Goal: Task Accomplishment & Management: Use online tool/utility

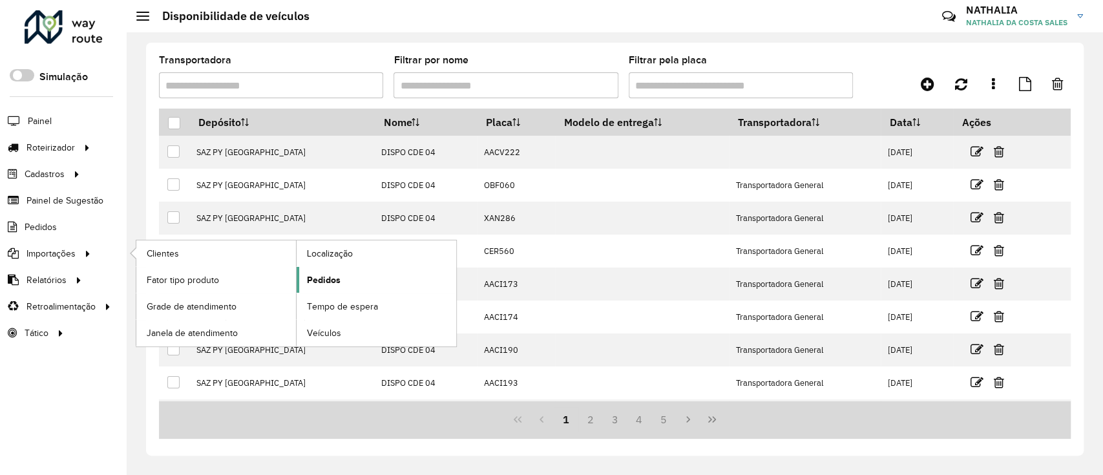
click at [316, 273] on span "Pedidos" at bounding box center [324, 280] width 34 height 14
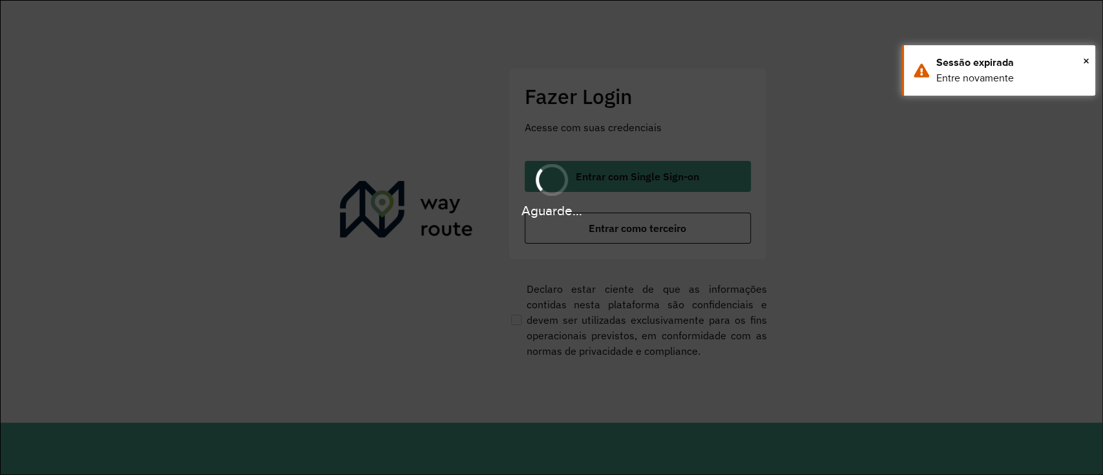
click at [709, 189] on hb-app "Aguarde... Pop-up bloqueado! Seu navegador bloqueou automáticamente a abertura …" at bounding box center [551, 237] width 1103 height 475
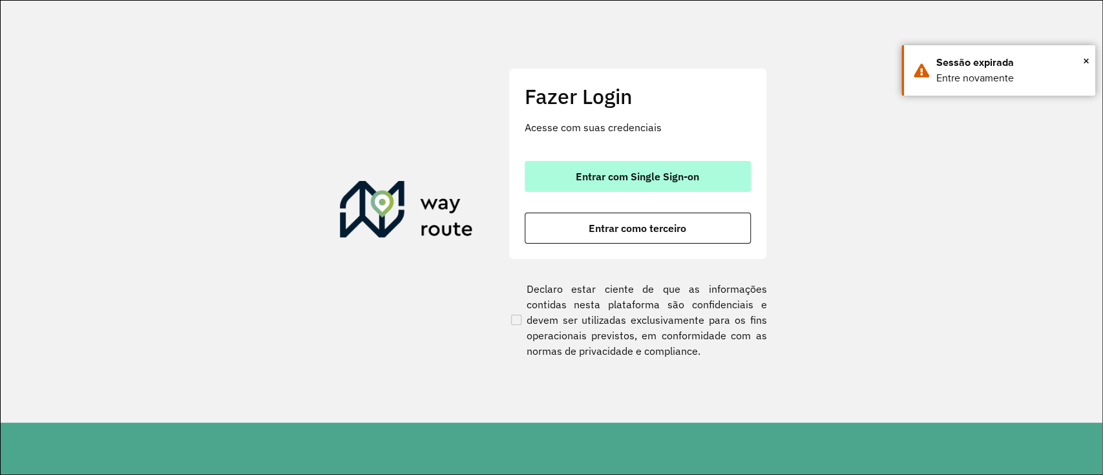
click at [717, 174] on button "Entrar com Single Sign-on" at bounding box center [638, 176] width 226 height 31
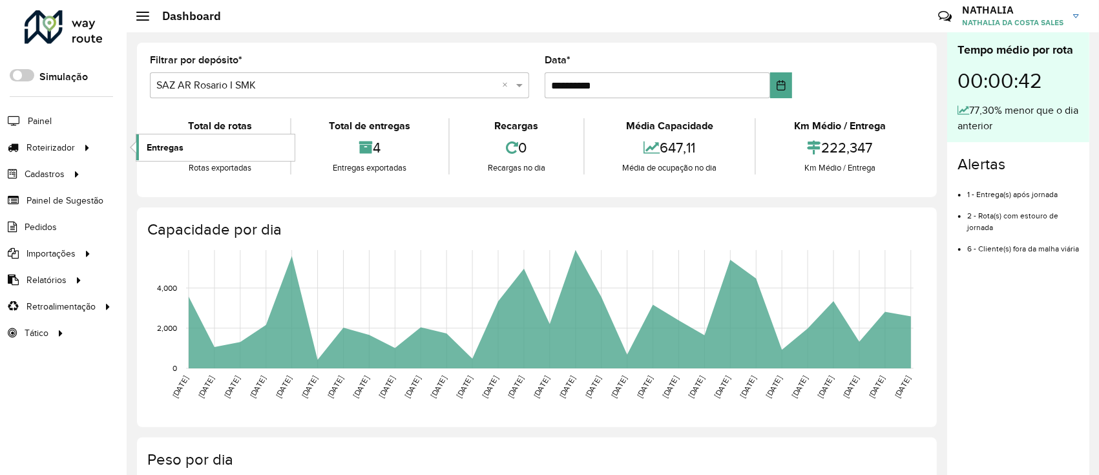
click at [155, 143] on span "Entregas" at bounding box center [165, 148] width 37 height 14
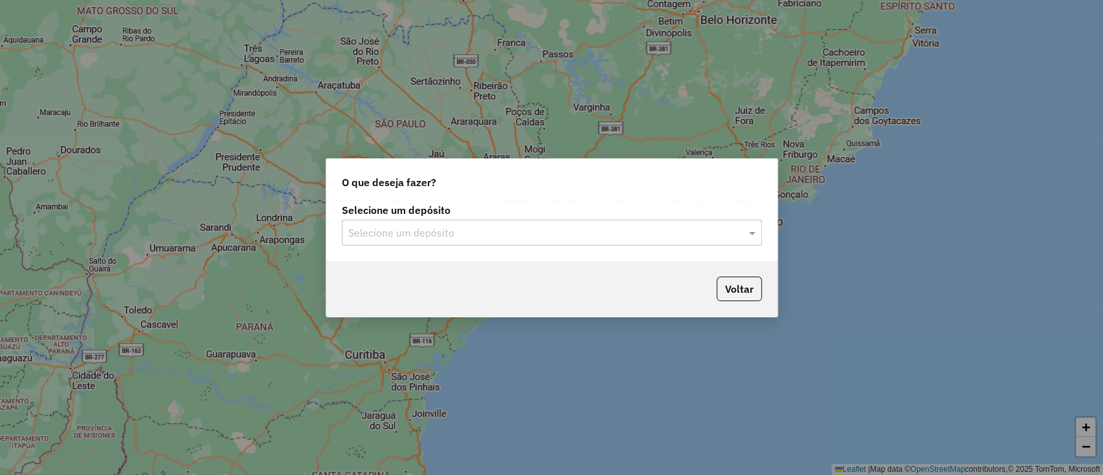
click at [504, 223] on div "Selecione um depósito" at bounding box center [552, 233] width 420 height 26
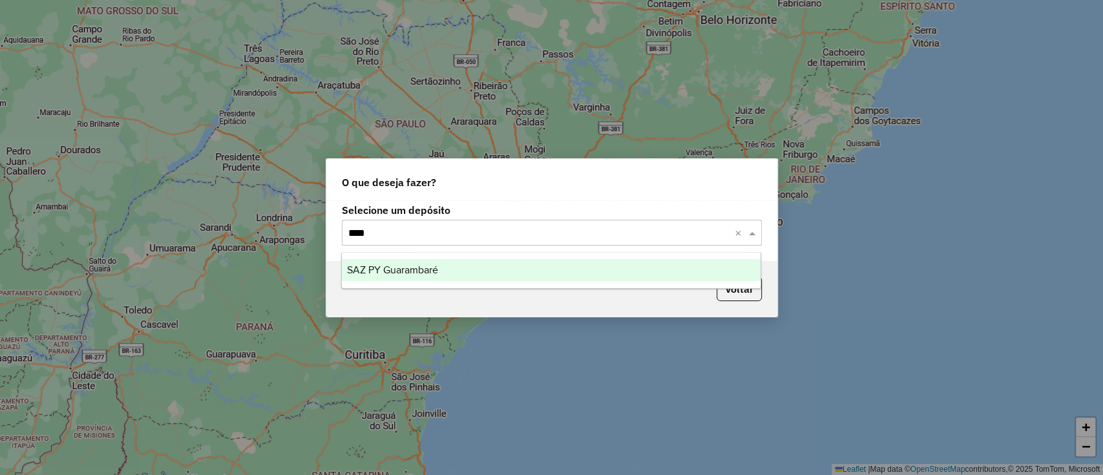
type input "*****"
click at [504, 264] on div "SAZ PY Guarambaré" at bounding box center [551, 270] width 419 height 22
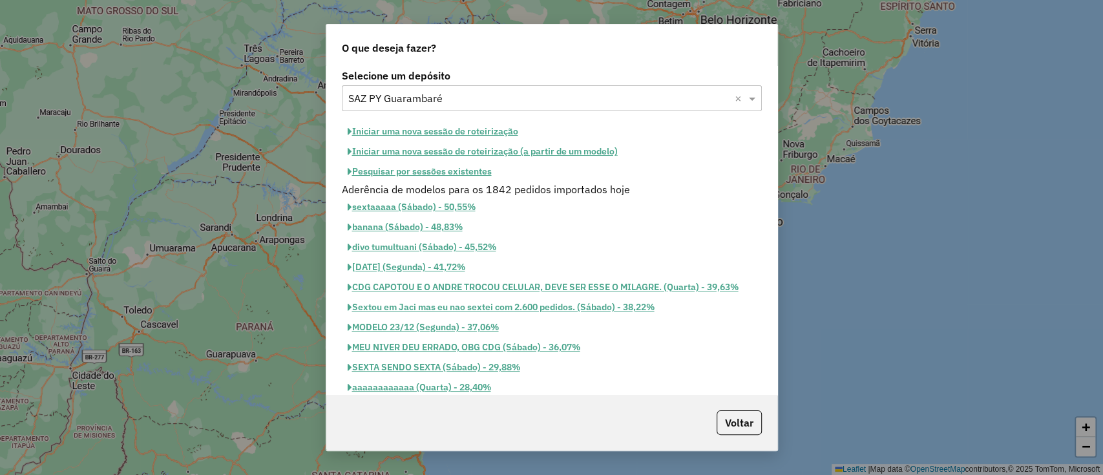
click at [460, 167] on button "Pesquisar por sessões existentes" at bounding box center [420, 172] width 156 height 20
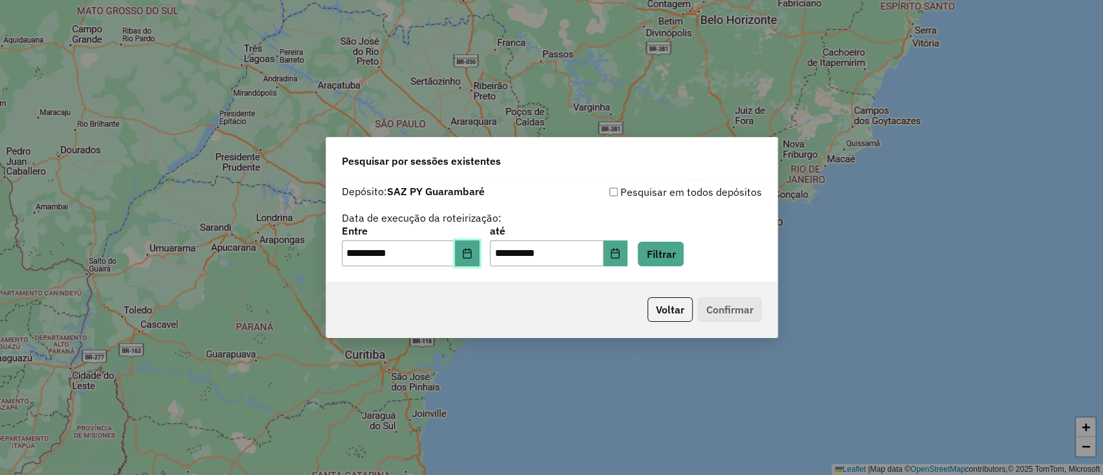
click at [472, 250] on icon "Choose Date" at bounding box center [467, 253] width 10 height 10
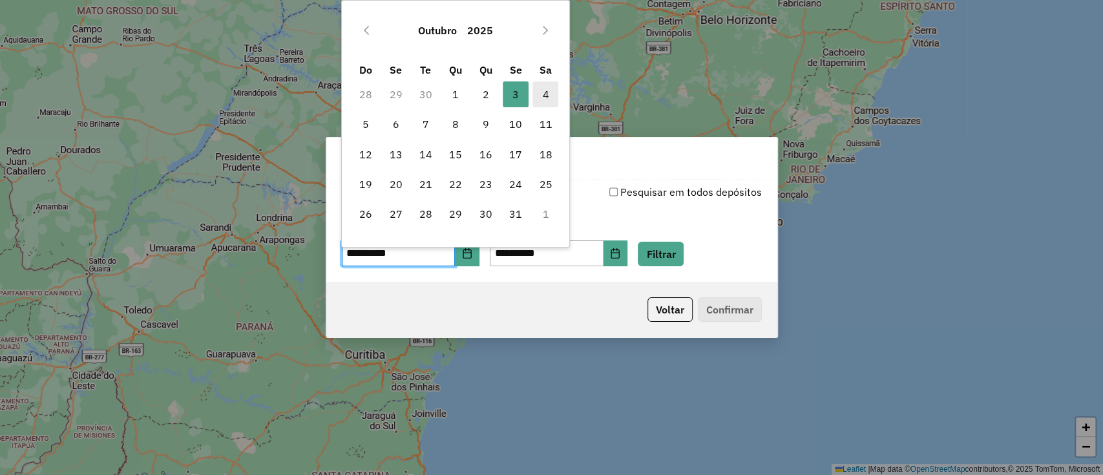
click at [547, 86] on span "4" at bounding box center [546, 94] width 26 height 26
type input "**********"
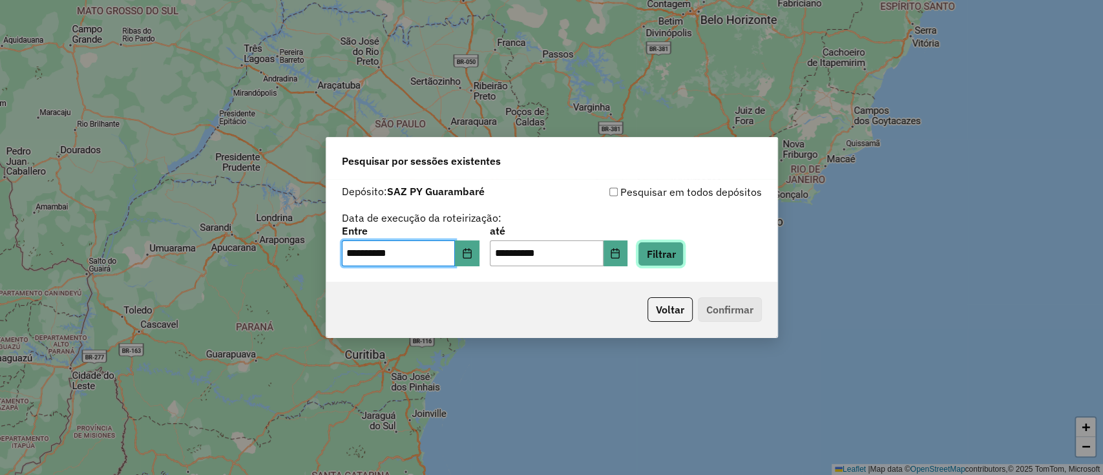
click at [684, 246] on button "Filtrar" at bounding box center [661, 254] width 46 height 25
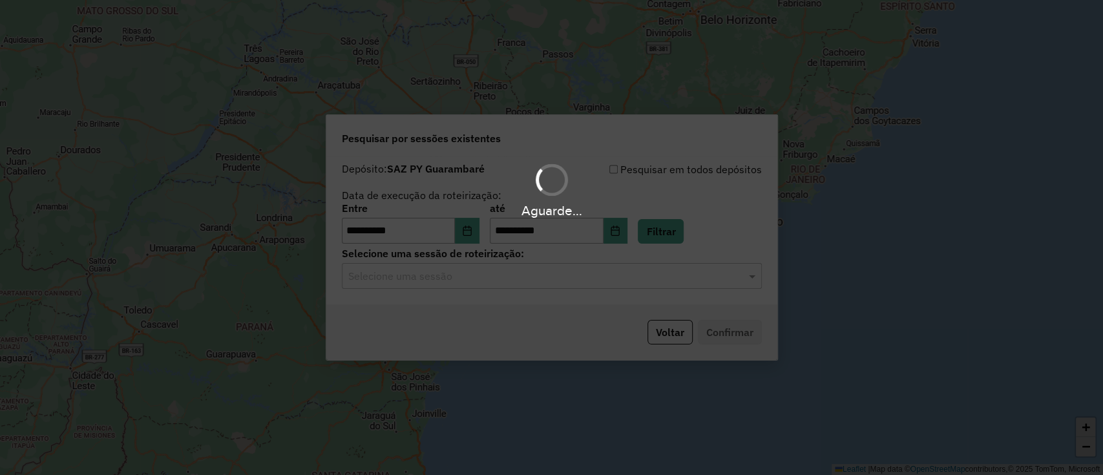
click at [520, 284] on div "Selecione uma sessão" at bounding box center [552, 276] width 420 height 26
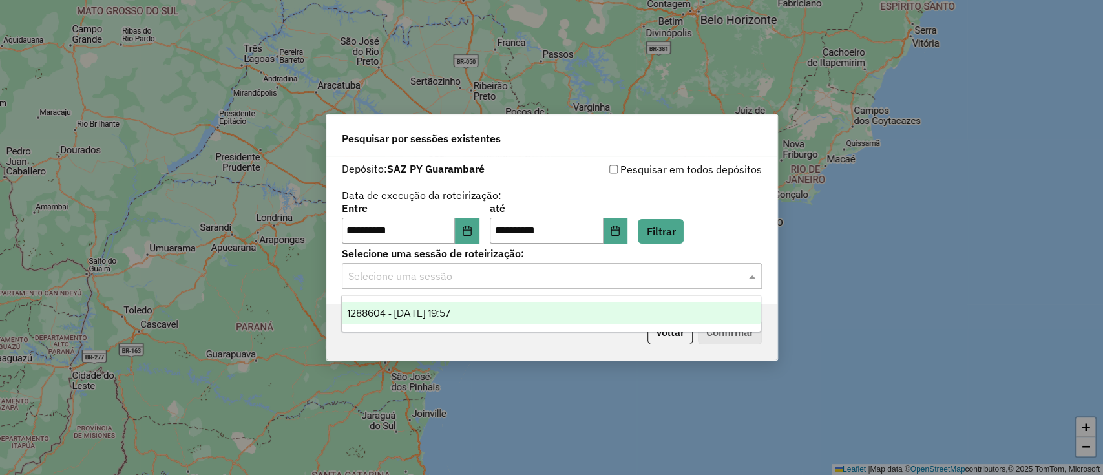
click at [514, 308] on div "1288604 - 04/10/2025 19:57" at bounding box center [551, 313] width 419 height 22
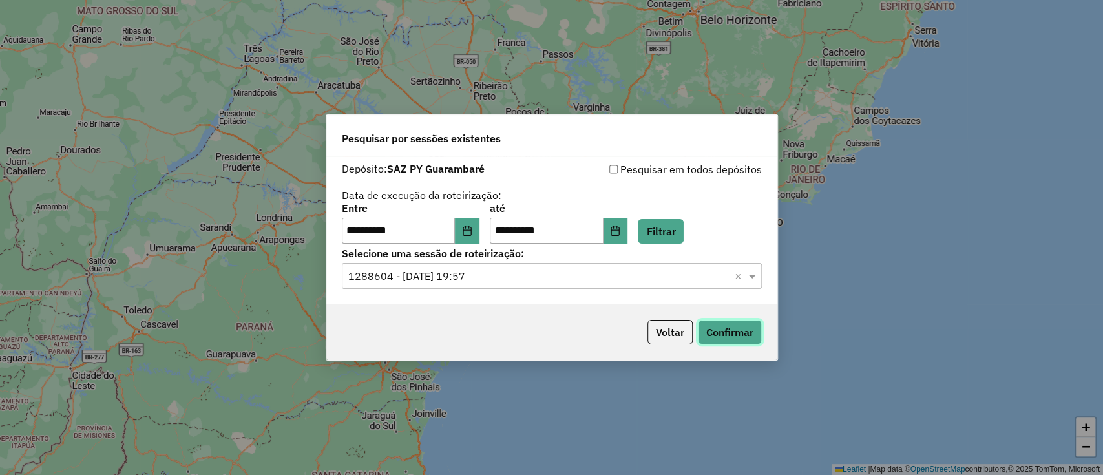
click at [721, 324] on button "Confirmar" at bounding box center [730, 332] width 64 height 25
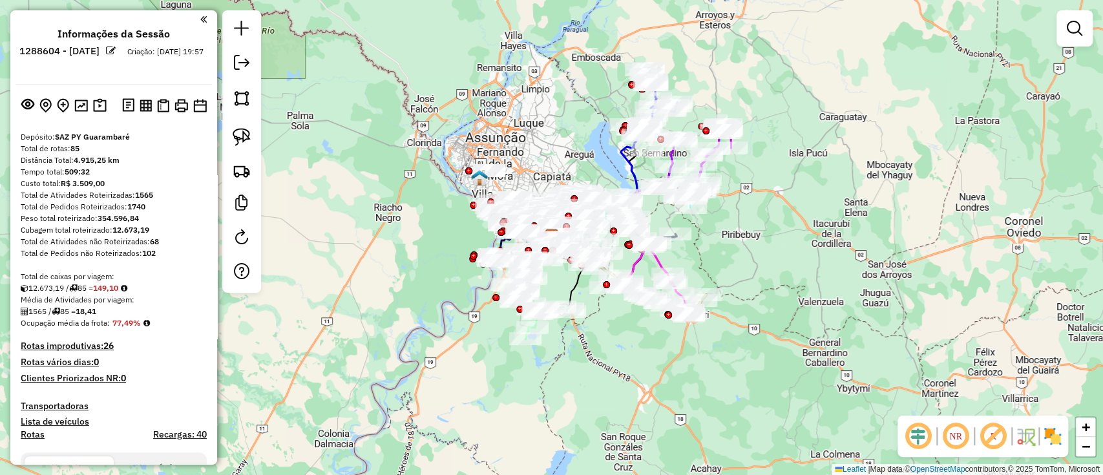
click at [1057, 432] on img at bounding box center [1053, 436] width 21 height 21
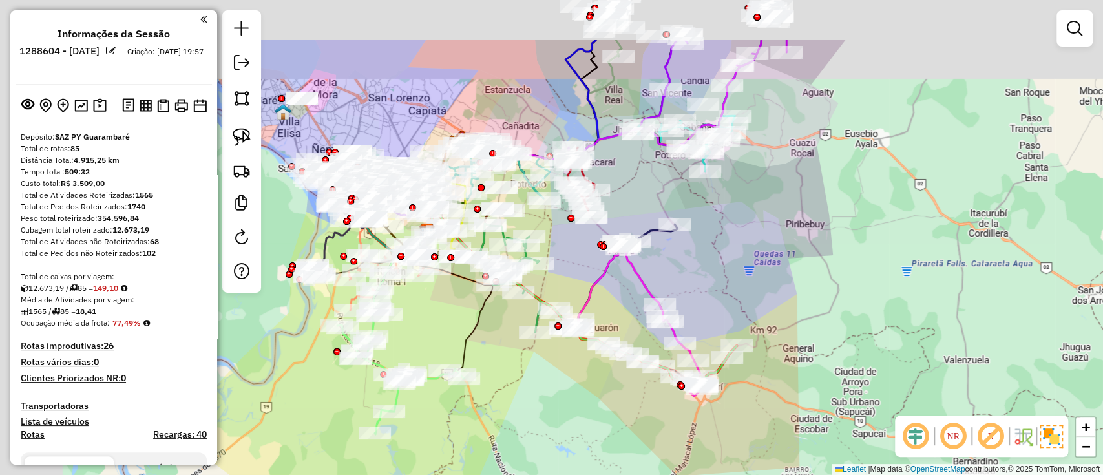
click at [895, 399] on div "Janela de atendimento Grade de atendimento Capacidade Transportadoras Veículos …" at bounding box center [551, 237] width 1103 height 475
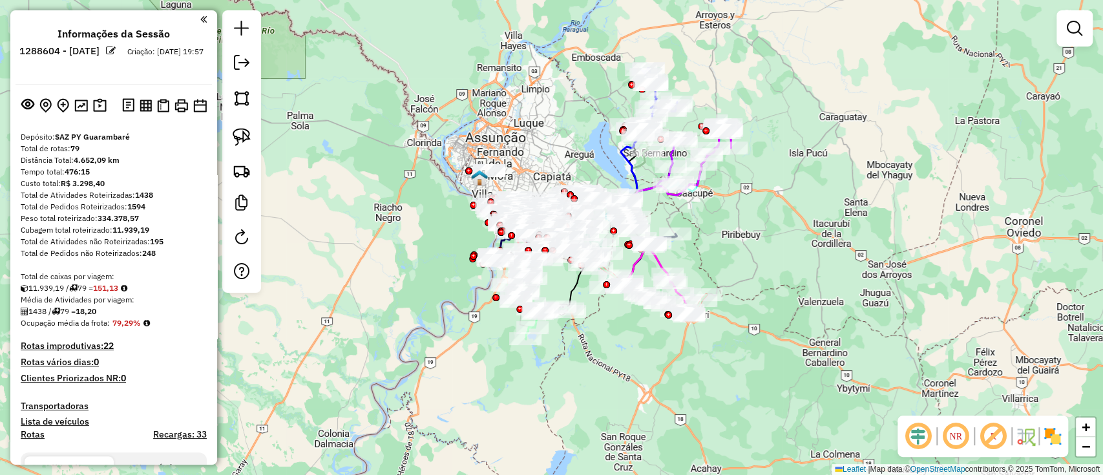
drag, startPoint x: 0, startPoint y: 0, endPoint x: 801, endPoint y: 366, distance: 881.3
click at [801, 366] on div "Janela de atendimento Grade de atendimento Capacidade Transportadoras Veículos …" at bounding box center [551, 237] width 1103 height 475
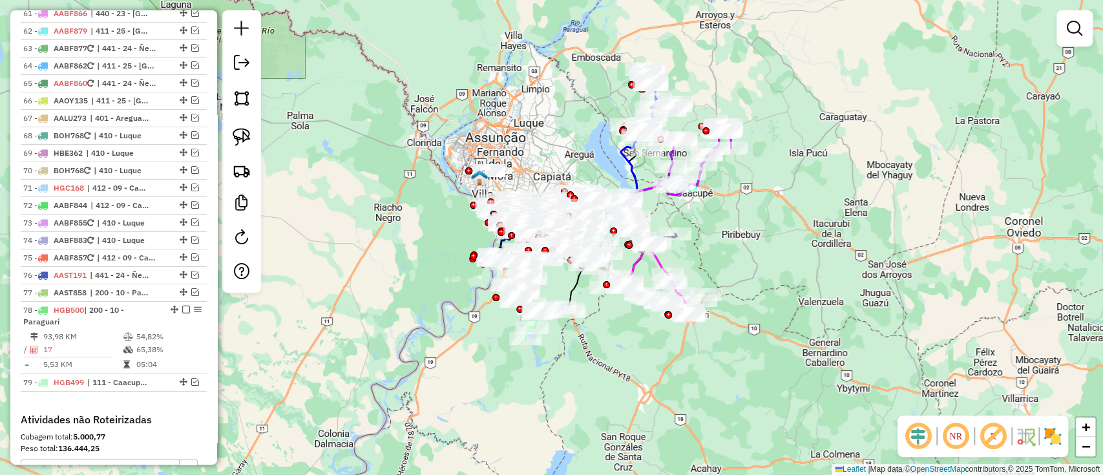
scroll to position [3016, 0]
